Goal: Transaction & Acquisition: Purchase product/service

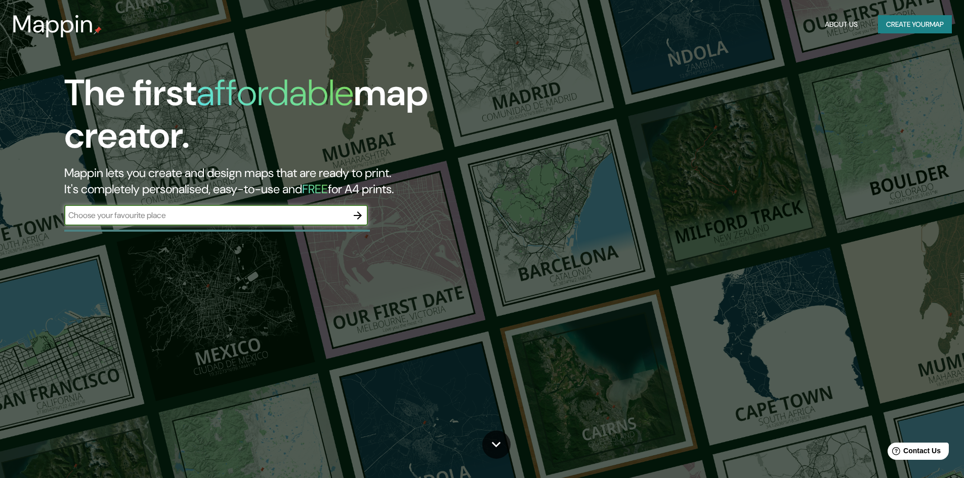
click at [228, 221] on input "text" at bounding box center [205, 215] width 283 height 12
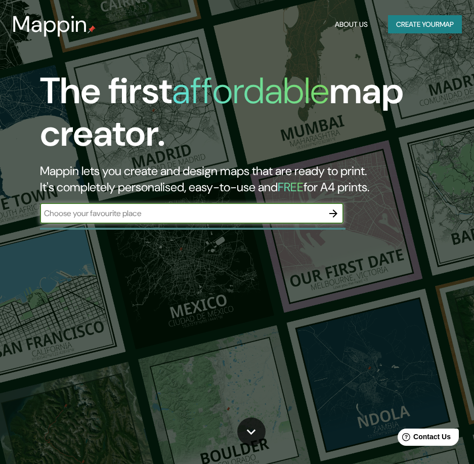
click at [81, 219] on input "text" at bounding box center [181, 213] width 283 height 12
type input "CENTRO POBLADO DE QUERCO"
click at [334, 217] on icon "button" at bounding box center [333, 213] width 8 height 8
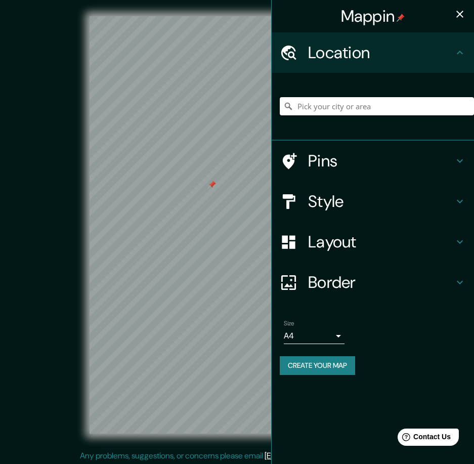
click at [348, 109] on input "Pick your city or area" at bounding box center [377, 106] width 194 height 18
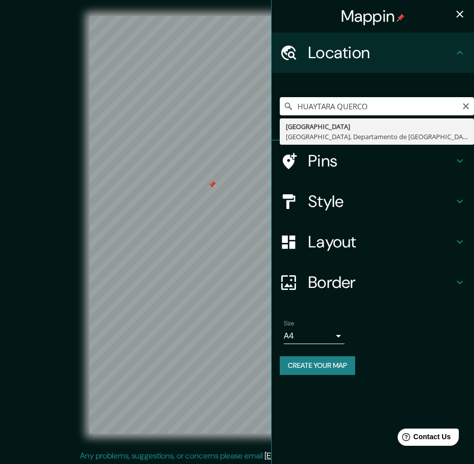
type input "[GEOGRAPHIC_DATA], [GEOGRAPHIC_DATA], [GEOGRAPHIC_DATA], [GEOGRAPHIC_DATA]"
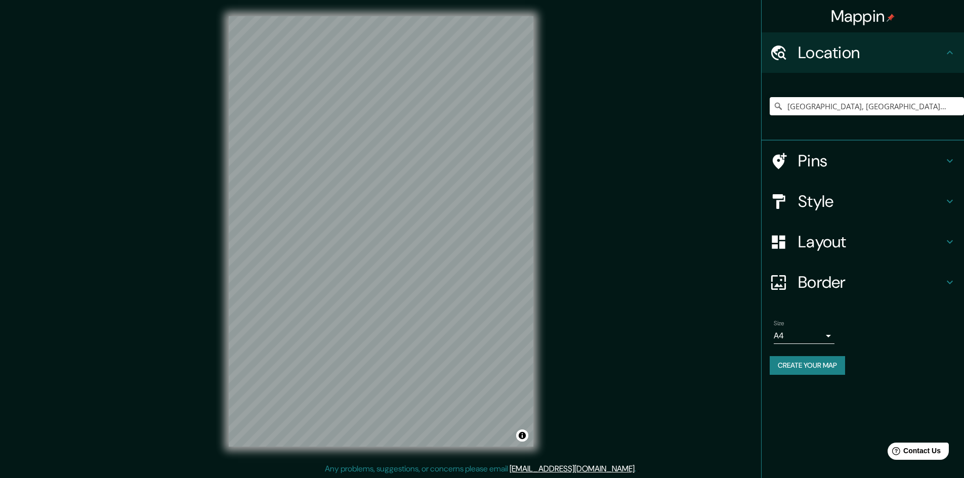
click at [823, 201] on h4 "Style" at bounding box center [871, 201] width 146 height 20
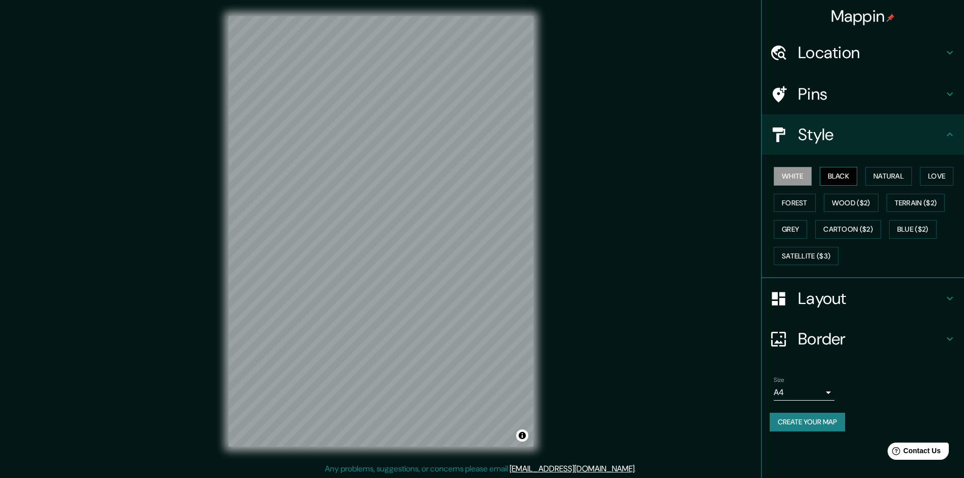
click at [823, 176] on button "Black" at bounding box center [839, 176] width 38 height 19
click at [885, 176] on button "Natural" at bounding box center [888, 176] width 47 height 19
click at [799, 175] on button "White" at bounding box center [793, 176] width 38 height 19
click at [827, 175] on button "Black" at bounding box center [839, 176] width 38 height 19
click at [822, 201] on div "White Black Natural Love Forest Wood ($2) Terrain ($2) Grey Cartoon ($2) Blue (…" at bounding box center [867, 216] width 194 height 106
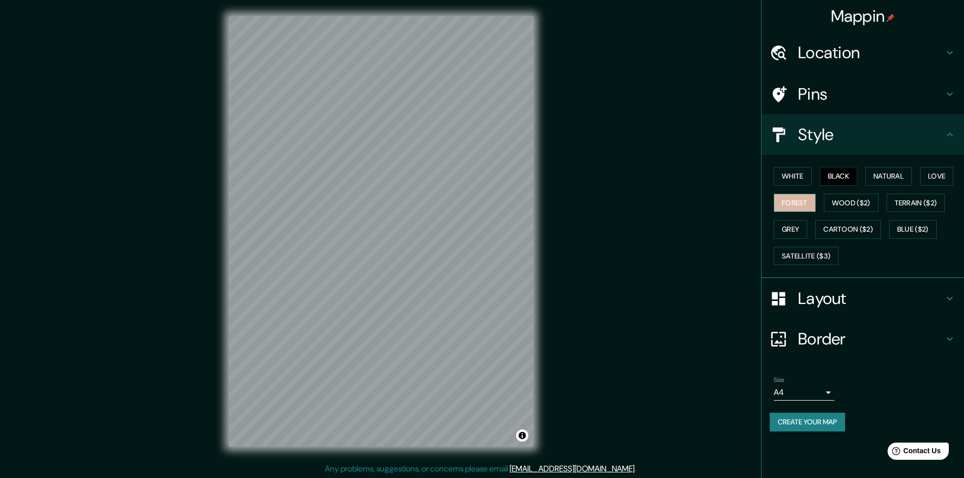
click at [795, 207] on button "Forest" at bounding box center [795, 203] width 42 height 19
click at [794, 225] on button "Grey" at bounding box center [790, 229] width 33 height 19
click at [809, 98] on h4 "Pins" at bounding box center [871, 94] width 146 height 20
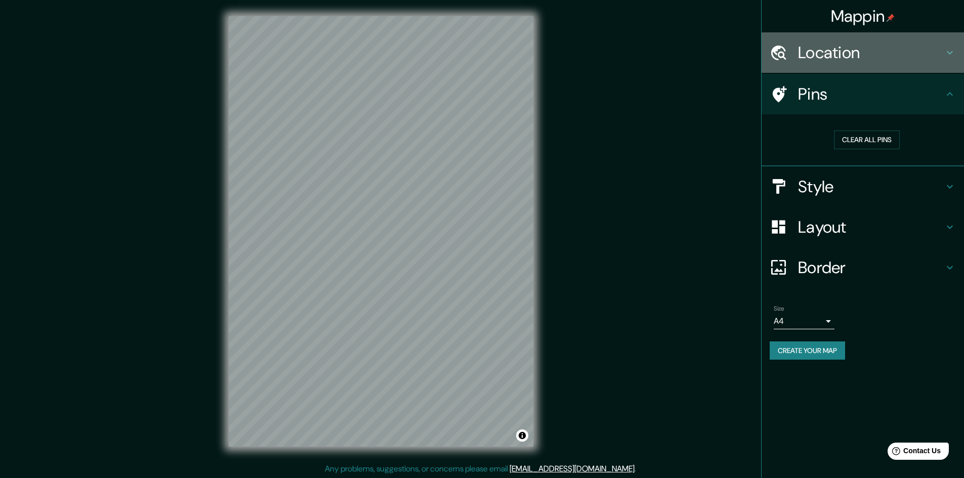
click at [819, 64] on div "Location" at bounding box center [862, 52] width 202 height 40
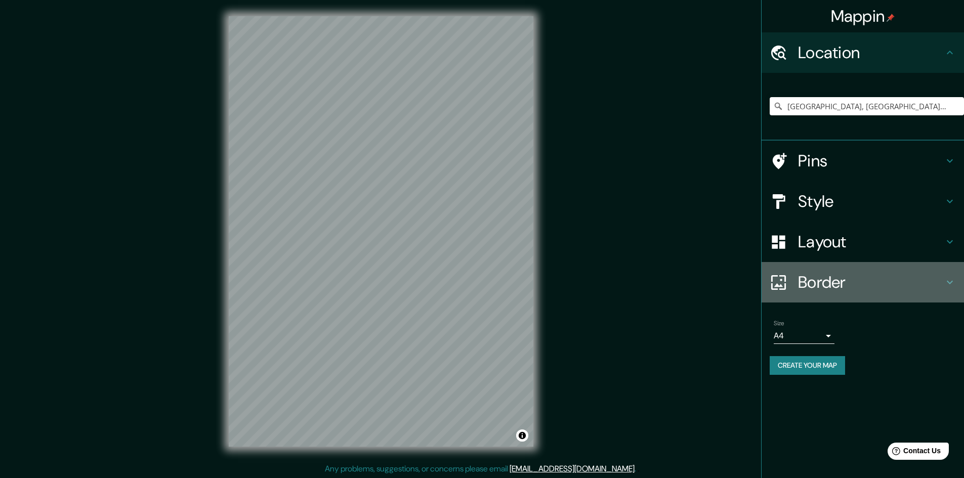
click at [815, 273] on h4 "Border" at bounding box center [871, 282] width 146 height 20
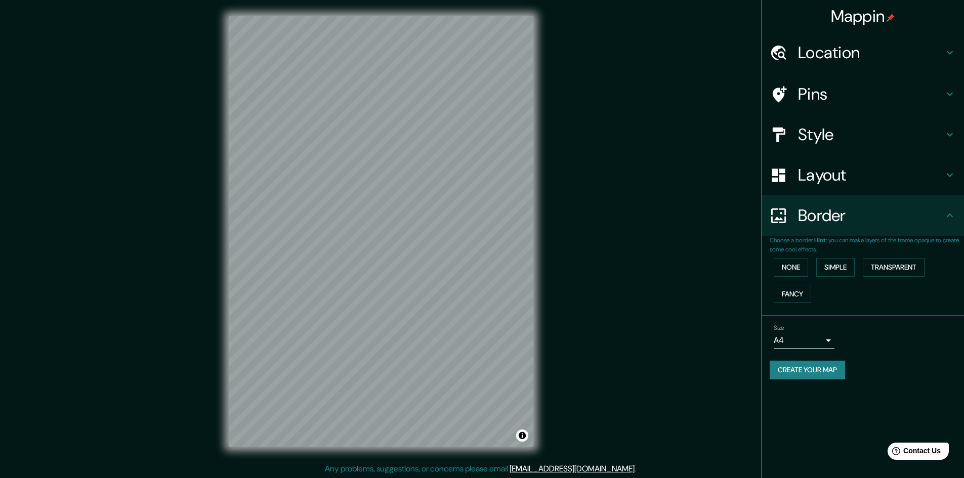
click at [819, 99] on h4 "Pins" at bounding box center [871, 94] width 146 height 20
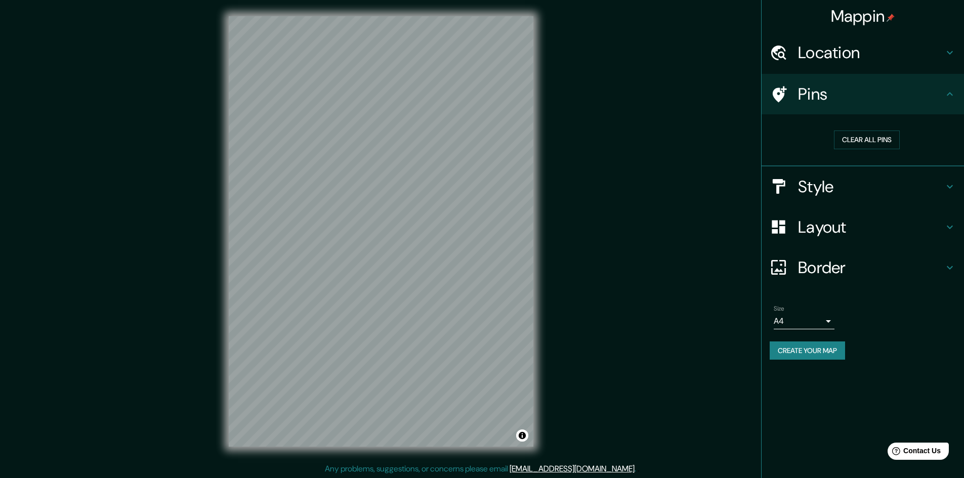
click at [841, 55] on h4 "Location" at bounding box center [871, 53] width 146 height 20
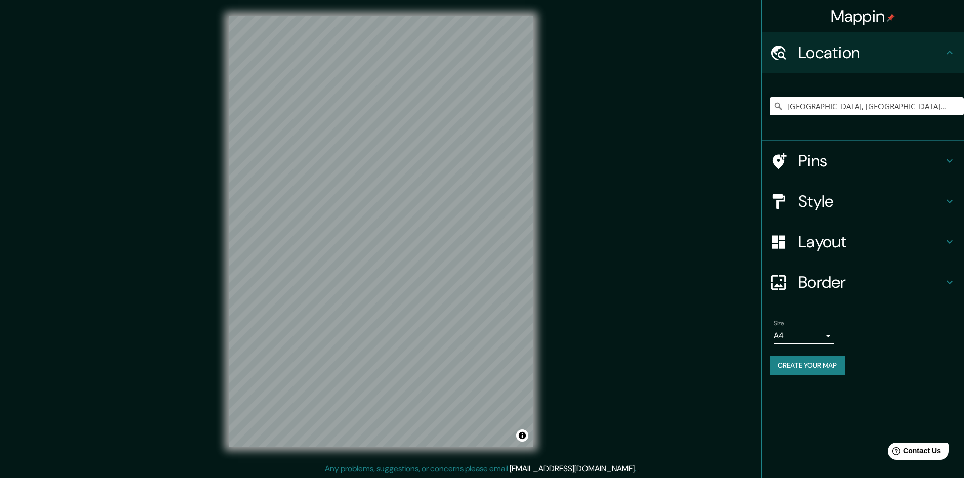
click at [831, 195] on h4 "Style" at bounding box center [871, 201] width 146 height 20
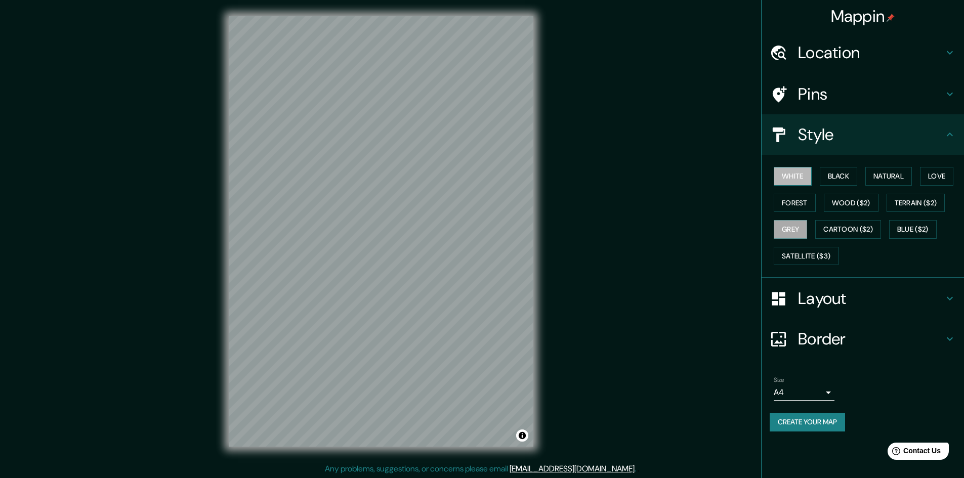
click at [798, 178] on button "White" at bounding box center [793, 176] width 38 height 19
